Goal: Task Accomplishment & Management: Manage account settings

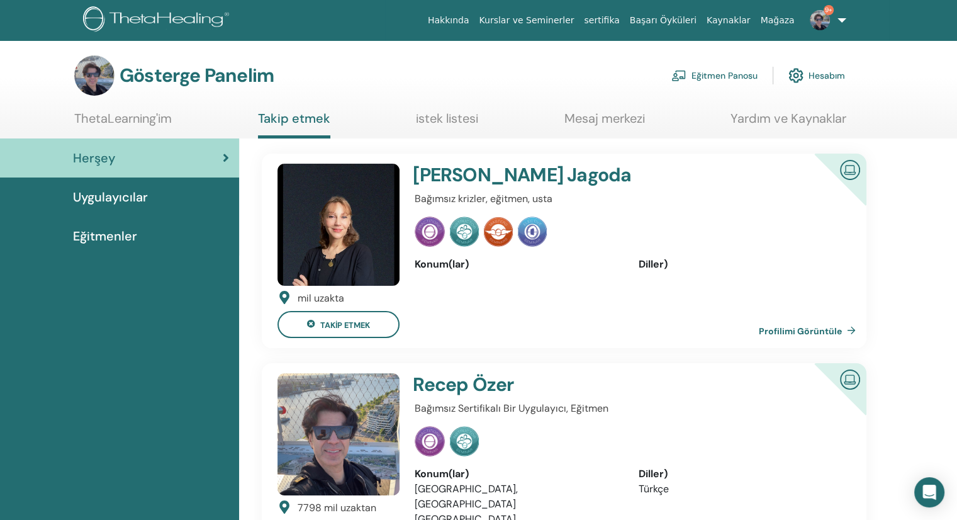
click at [718, 80] on font "Eğitmen Panosu" at bounding box center [725, 75] width 66 height 11
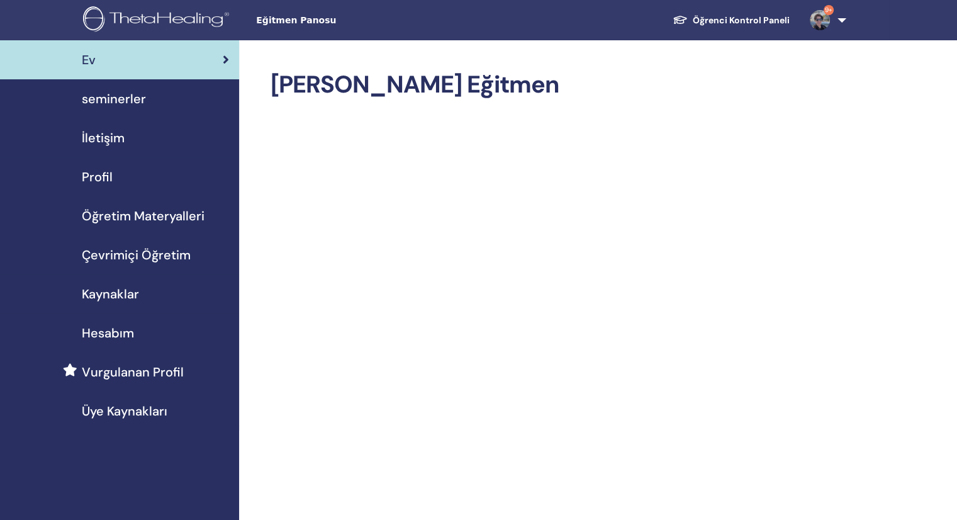
click at [127, 104] on span "seminerler" at bounding box center [114, 98] width 64 height 19
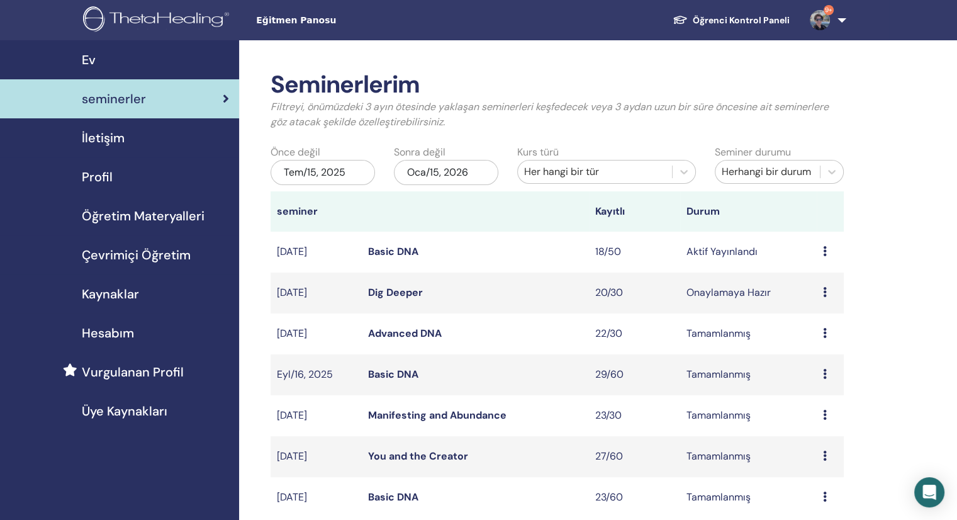
click at [386, 245] on link "Basic DNA" at bounding box center [393, 251] width 50 height 13
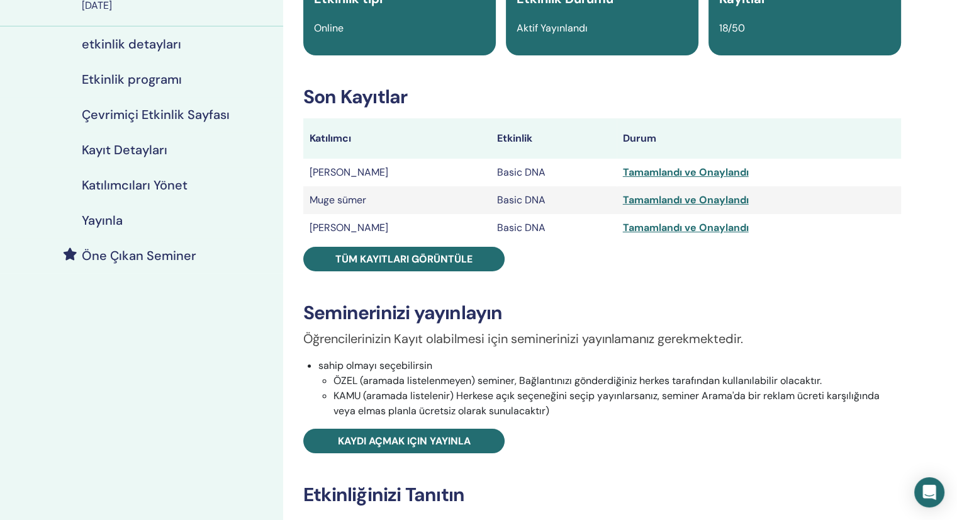
scroll to position [126, 0]
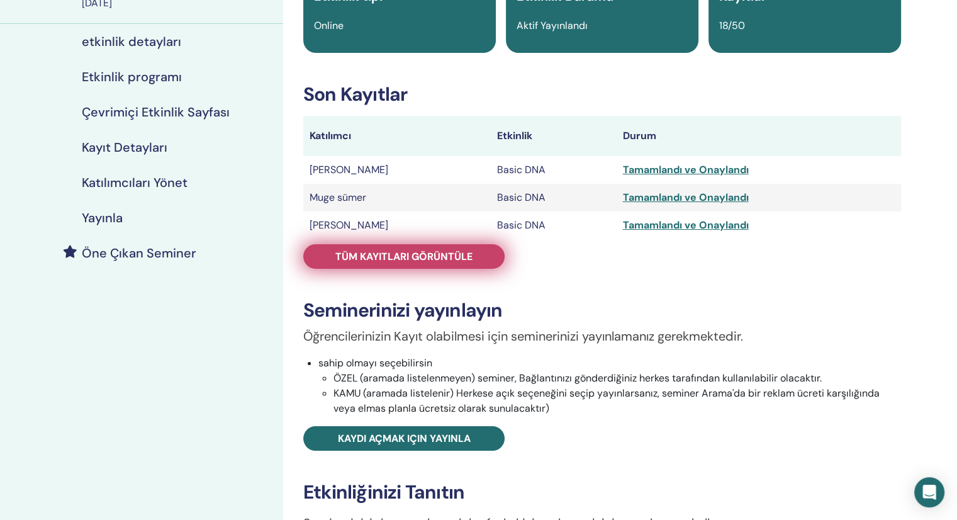
click at [417, 264] on link "Tüm kayıtları görüntüle" at bounding box center [403, 256] width 201 height 25
